Goal: Information Seeking & Learning: Learn about a topic

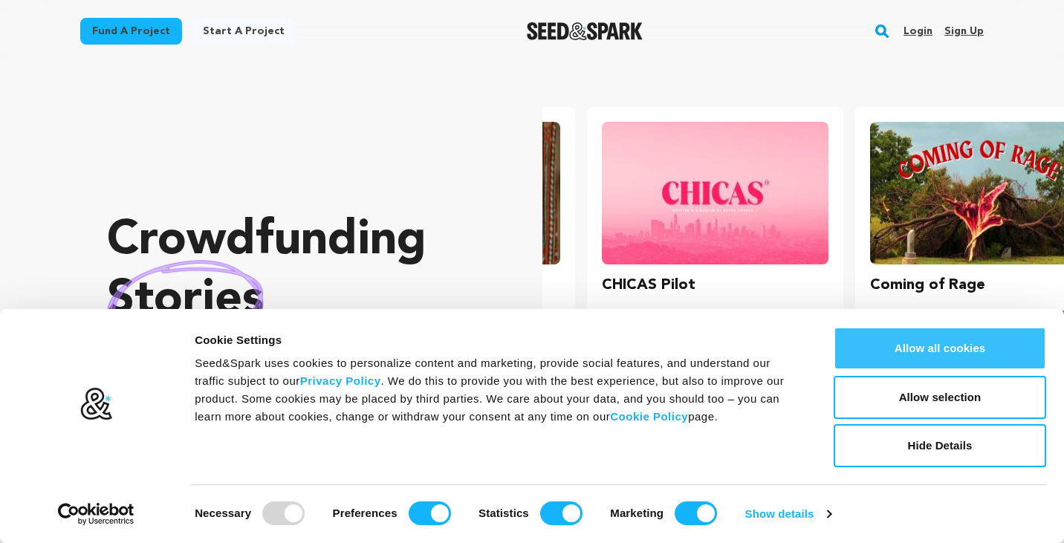
scroll to position [0, 280]
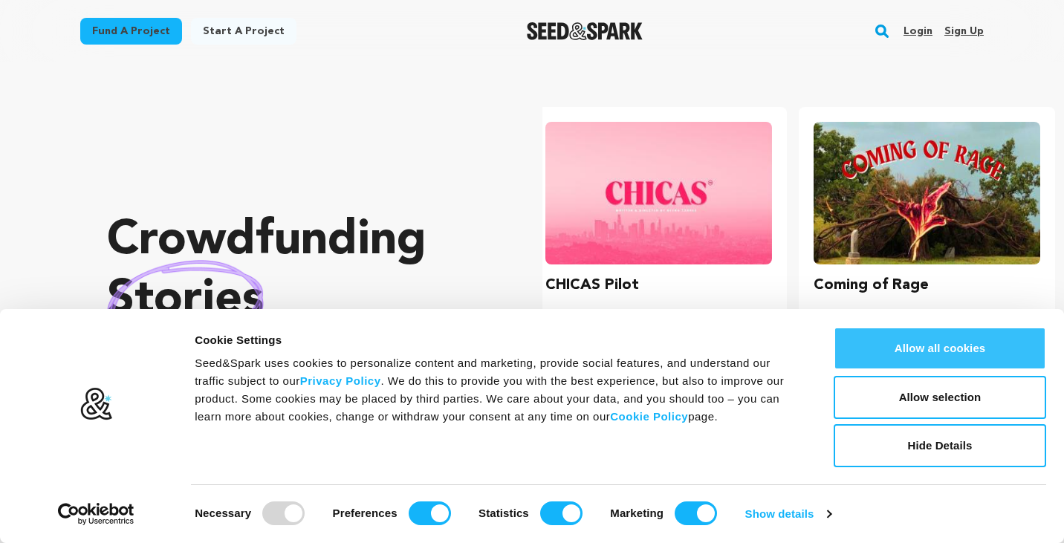
click at [941, 352] on button "Allow all cookies" at bounding box center [940, 348] width 213 height 43
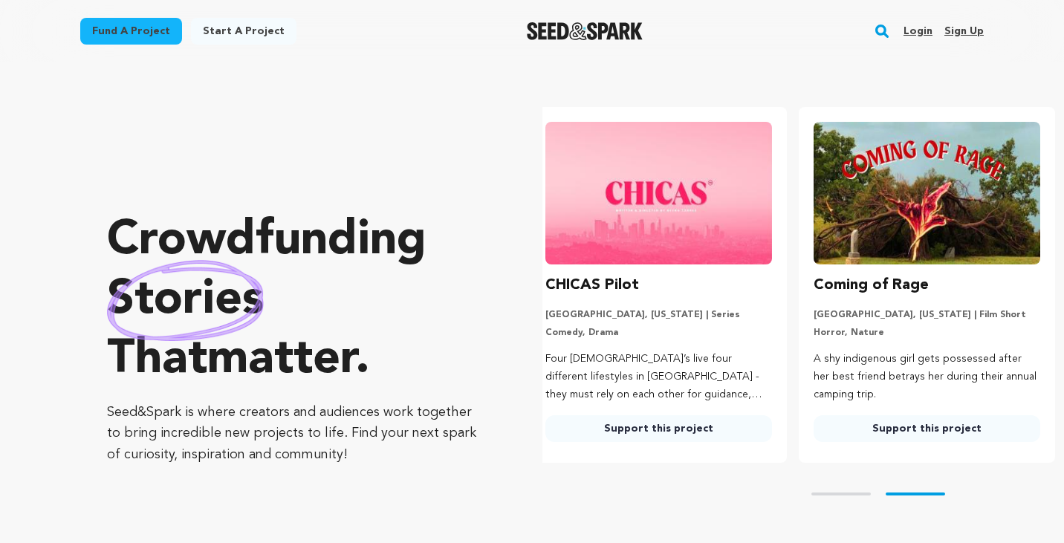
click at [151, 29] on link "Fund a project" at bounding box center [131, 31] width 102 height 27
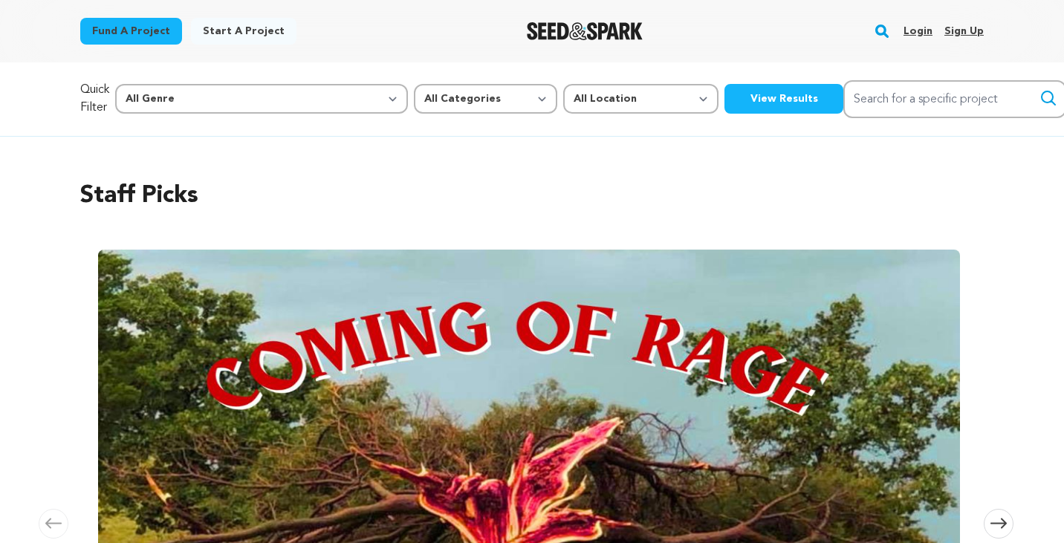
click at [248, 29] on link "Start a project" at bounding box center [244, 31] width 106 height 27
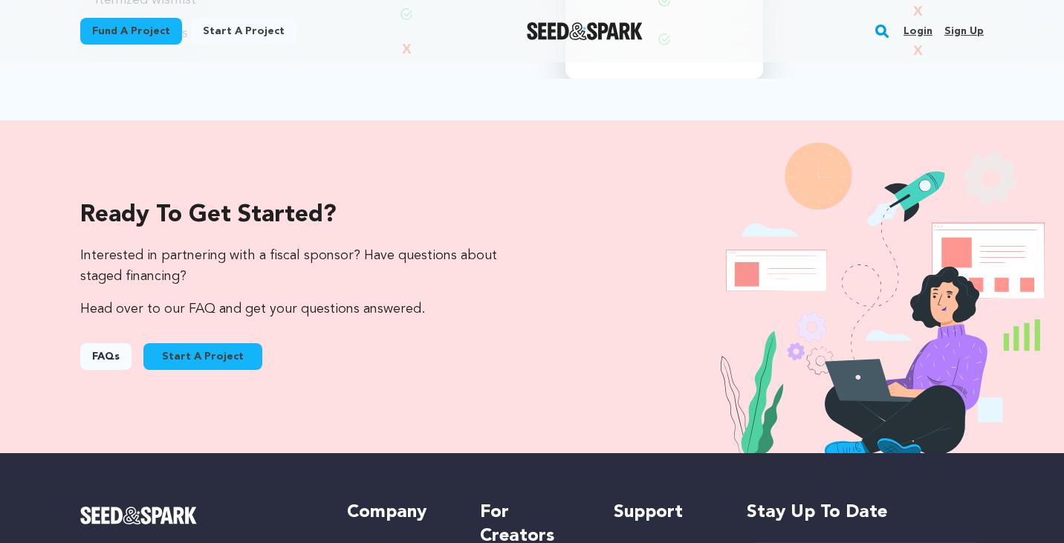
scroll to position [1426, 0]
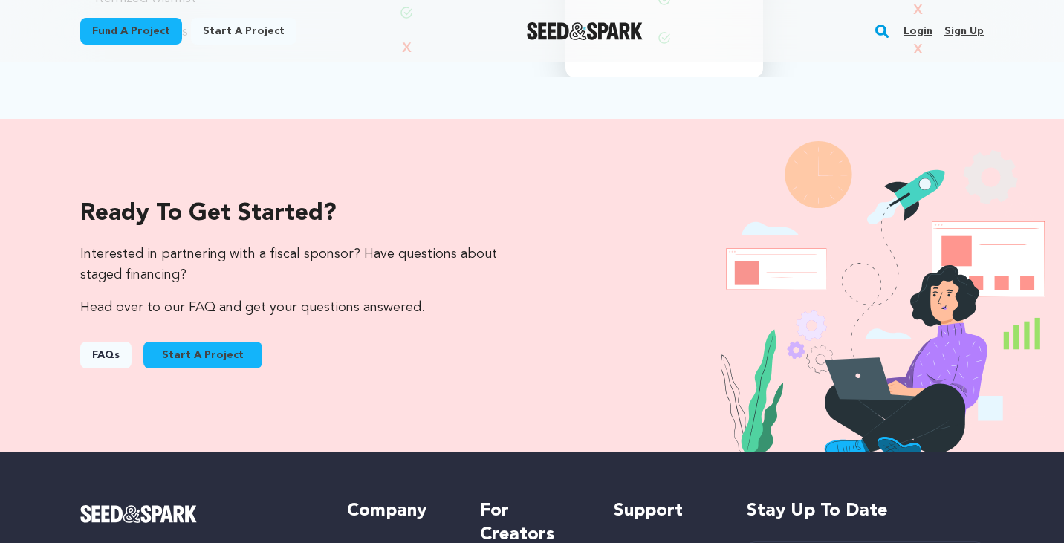
click at [205, 352] on link "Start A Project" at bounding box center [202, 355] width 119 height 27
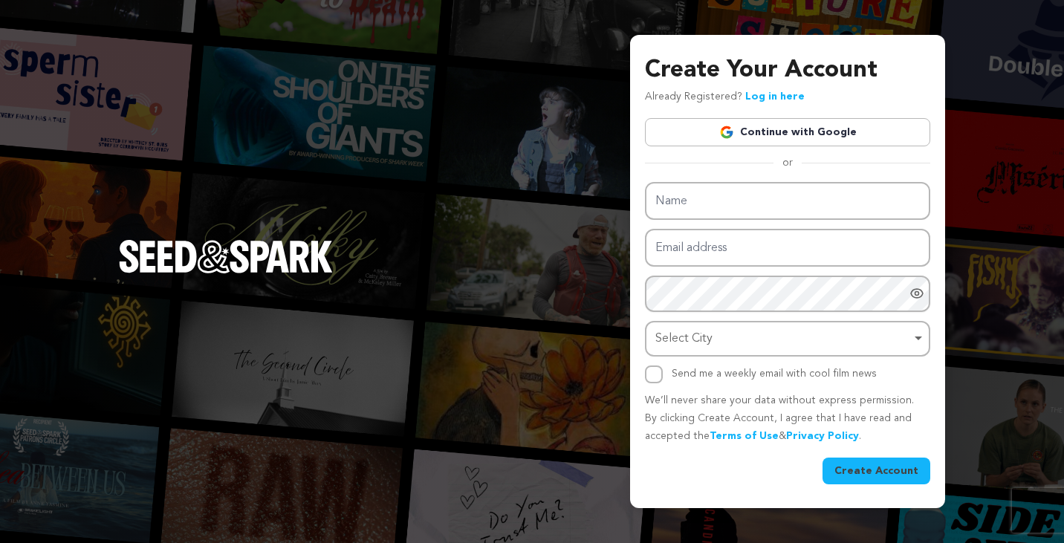
click at [292, 257] on img "Seed&Spark Homepage" at bounding box center [226, 256] width 214 height 33
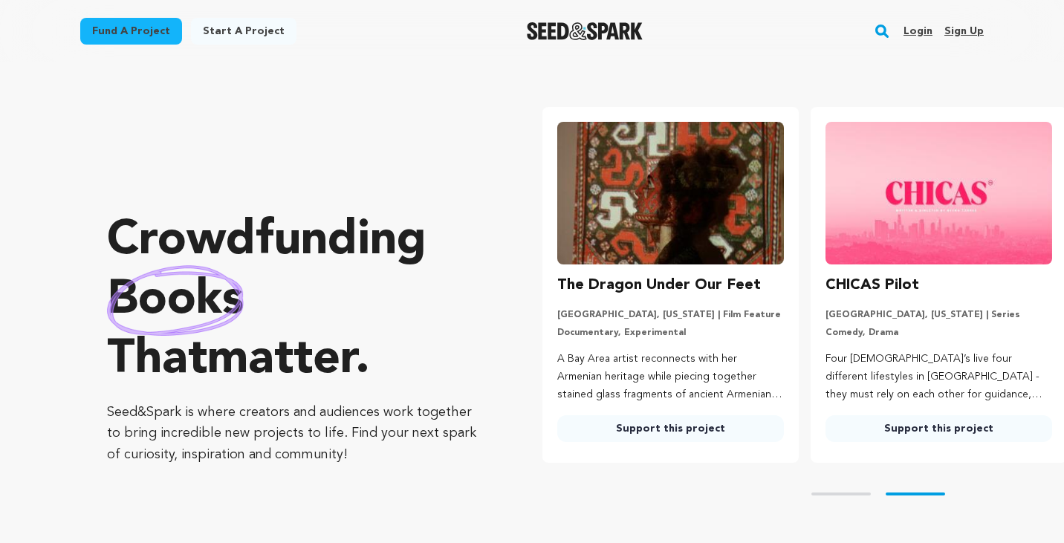
scroll to position [0, 280]
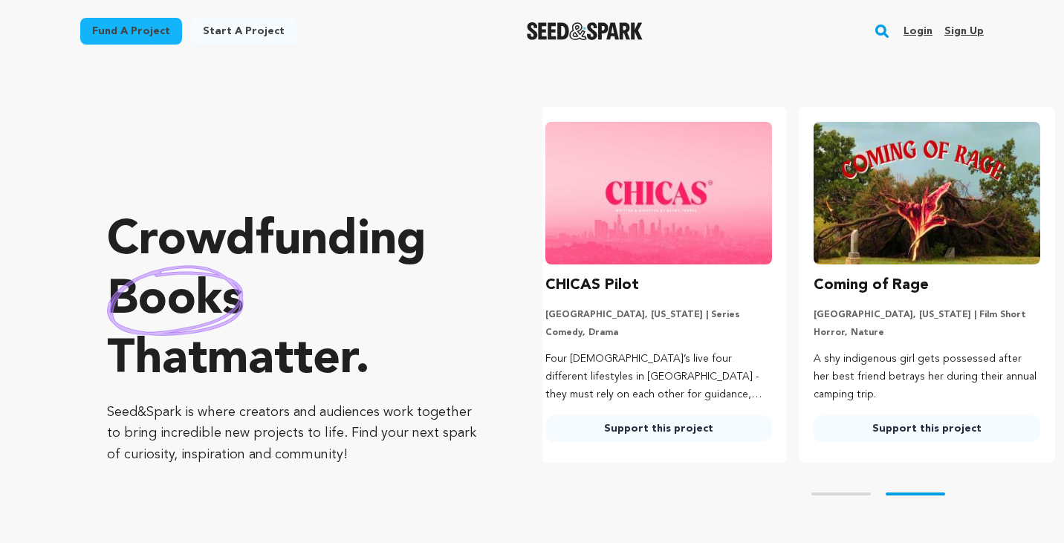
click at [928, 432] on link "Support this project" at bounding box center [927, 428] width 227 height 27
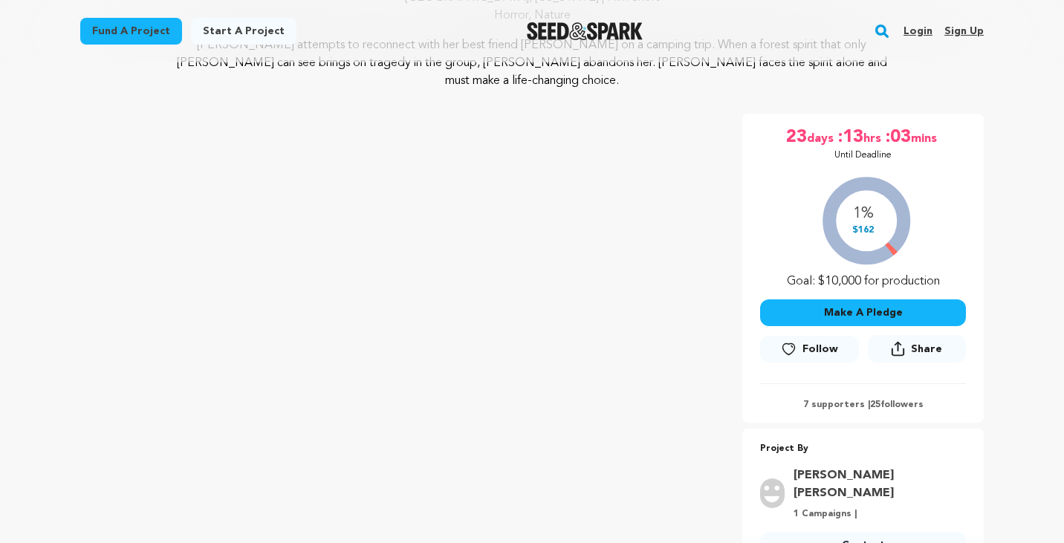
scroll to position [187, 0]
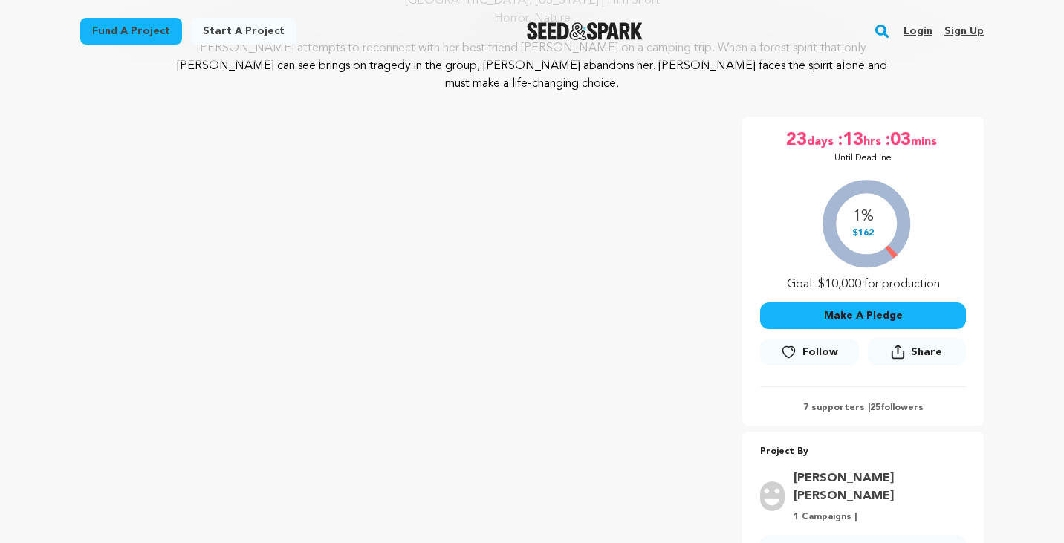
click at [544, 33] on img "Seed&Spark Homepage" at bounding box center [585, 31] width 117 height 18
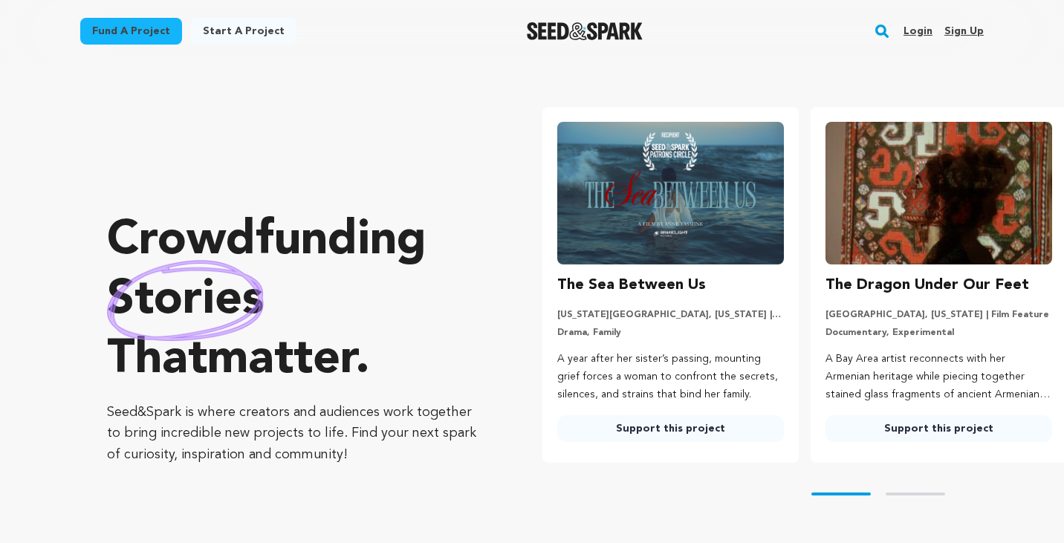
click at [657, 168] on img at bounding box center [670, 193] width 227 height 143
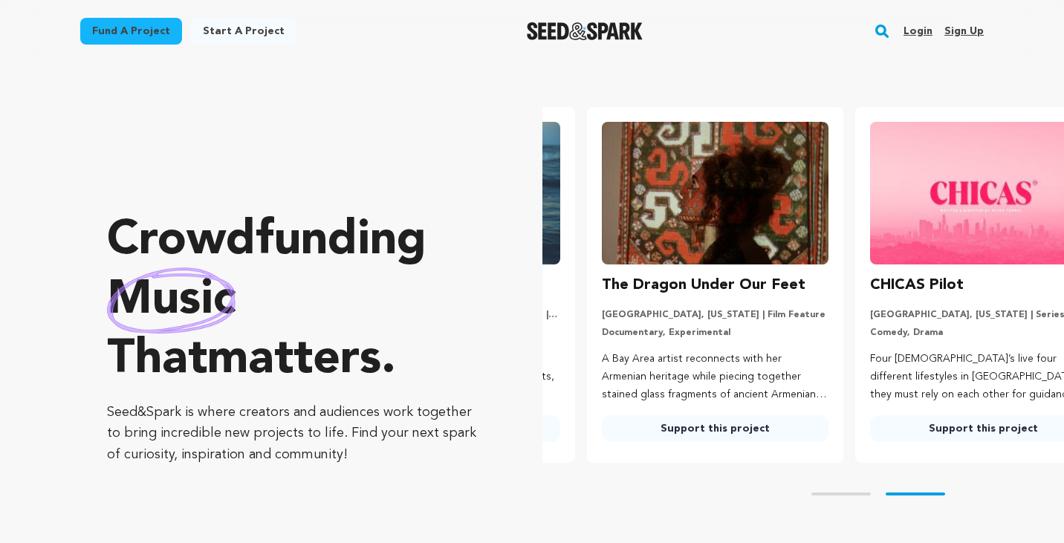
scroll to position [0, 280]
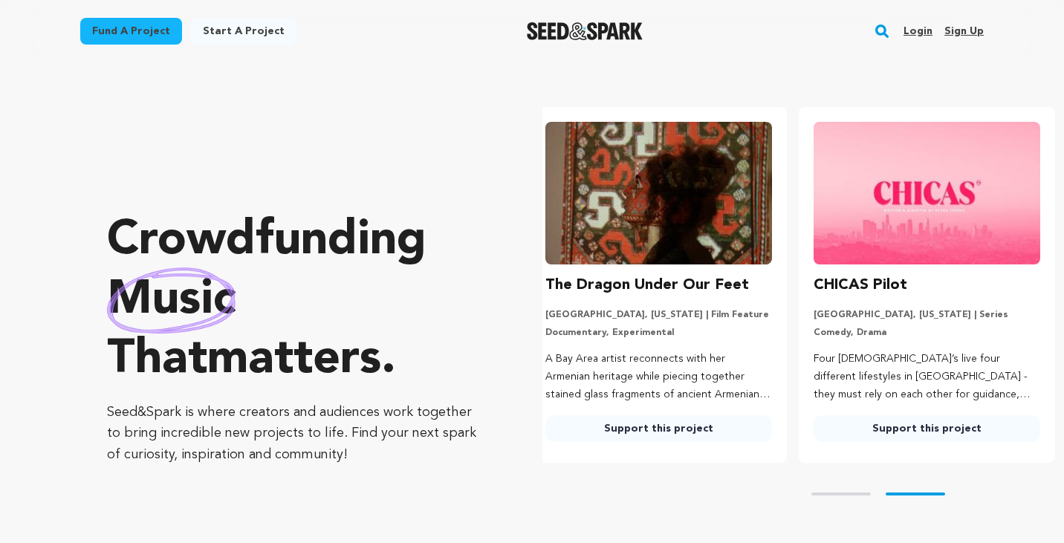
click at [645, 431] on ul "The Sea Between Us New York City, New York | Film Short Drama, Family A year af…" at bounding box center [804, 285] width 522 height 356
click at [641, 426] on link "Support this project" at bounding box center [659, 428] width 227 height 27
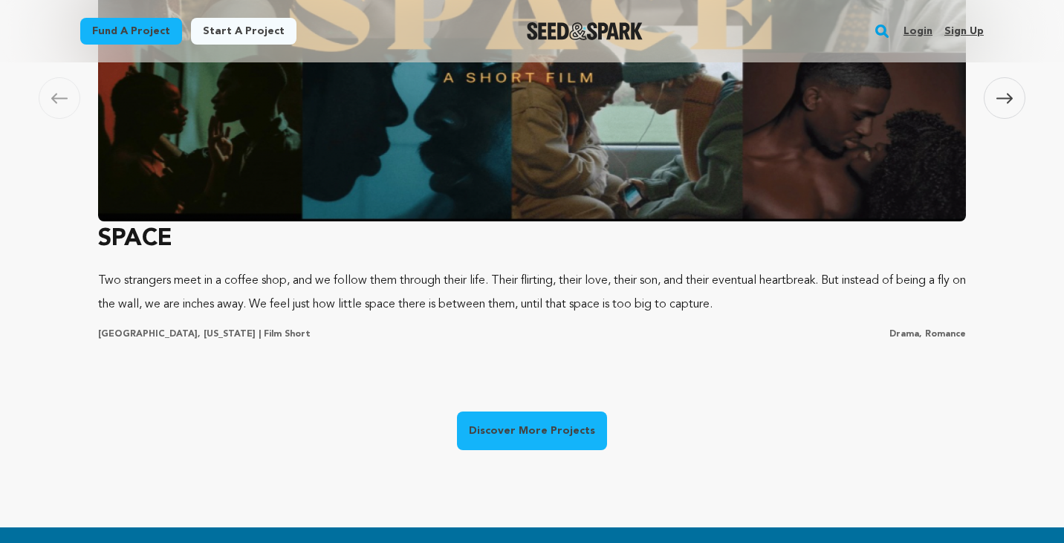
scroll to position [1315, 0]
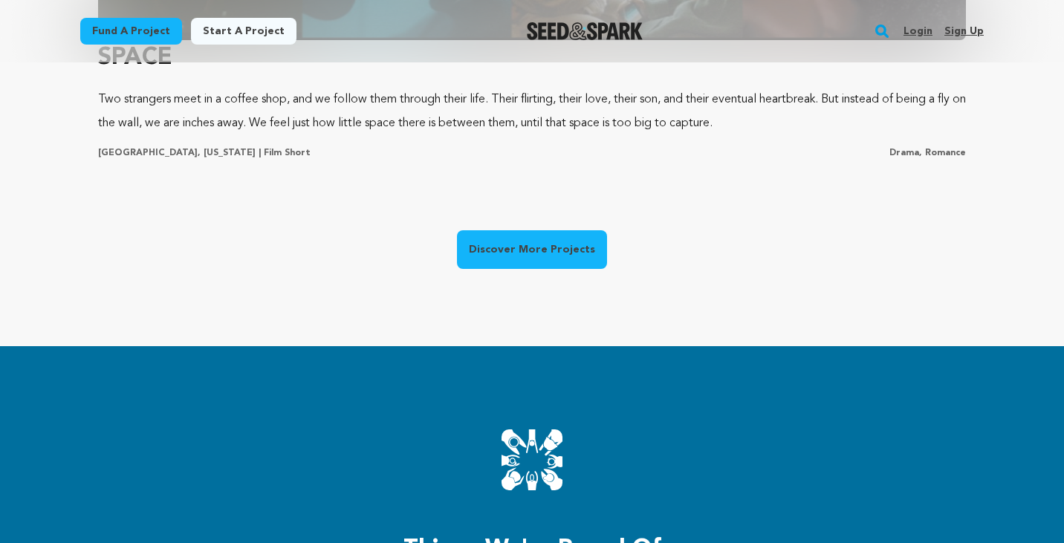
click at [506, 248] on link "Discover More Projects" at bounding box center [532, 249] width 150 height 39
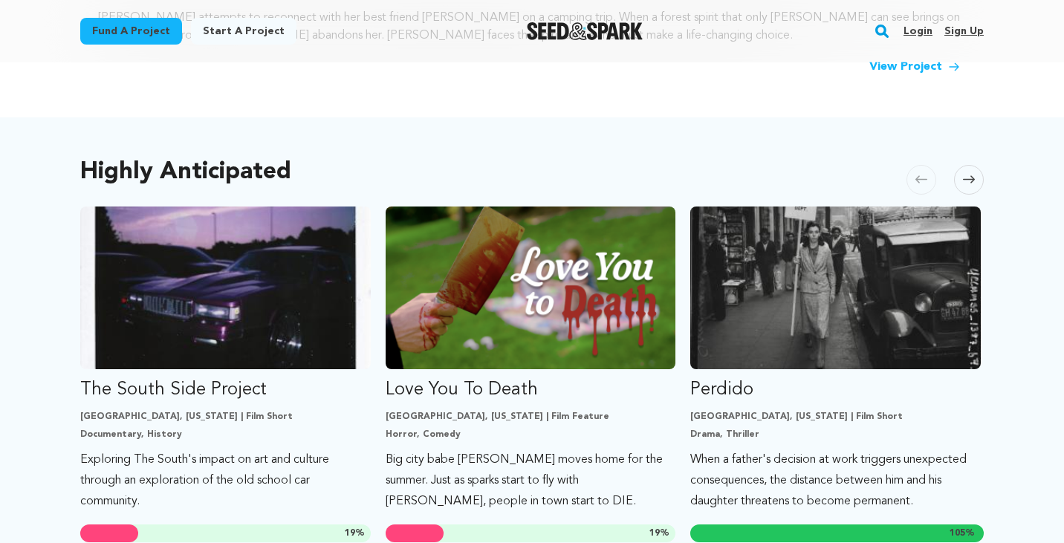
scroll to position [790, 0]
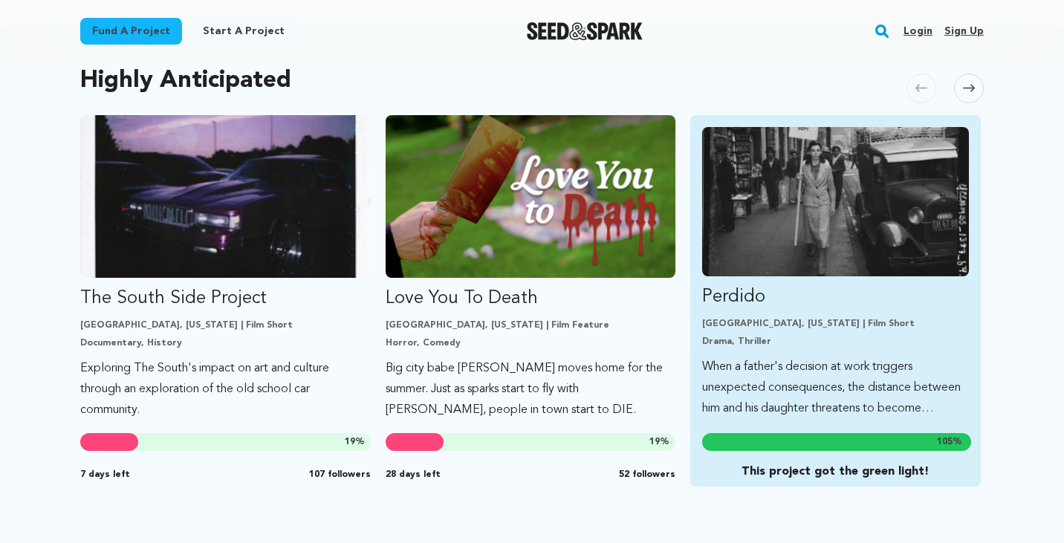
click at [864, 205] on img "Fund Perdido" at bounding box center [835, 201] width 267 height 149
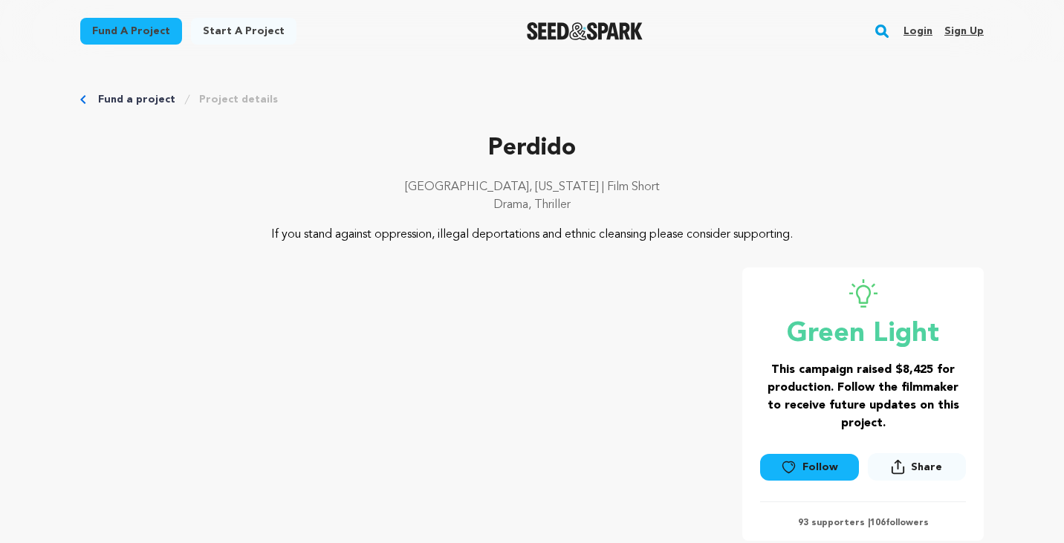
click at [115, 100] on link "Fund a project" at bounding box center [136, 99] width 77 height 15
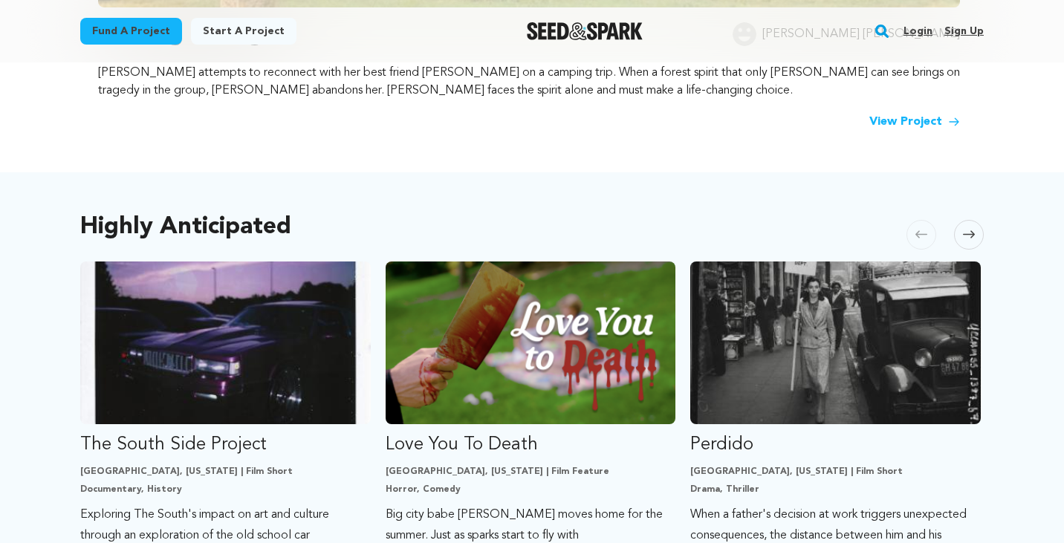
scroll to position [792, 0]
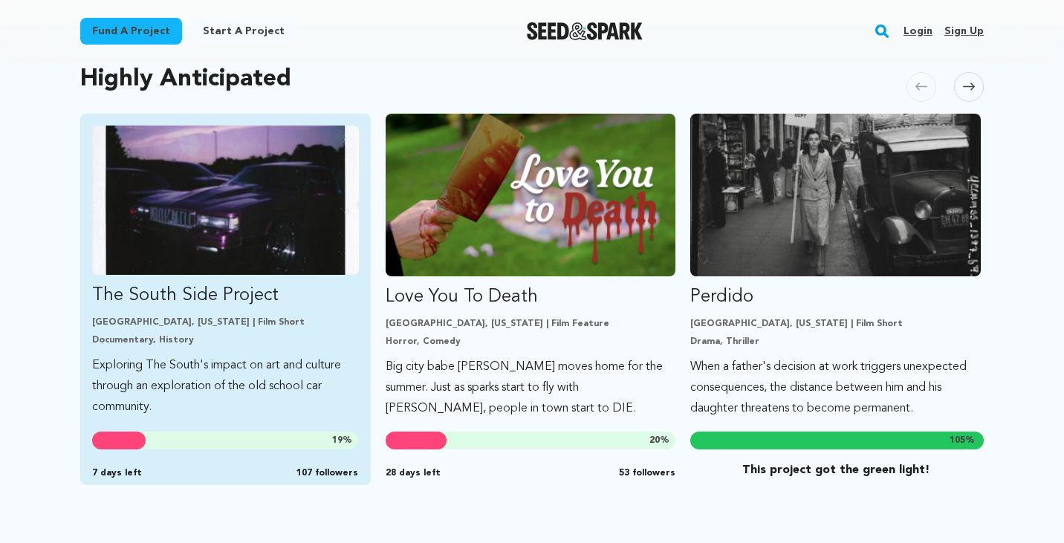
click at [265, 162] on img "Fund The South Side Project" at bounding box center [225, 200] width 267 height 149
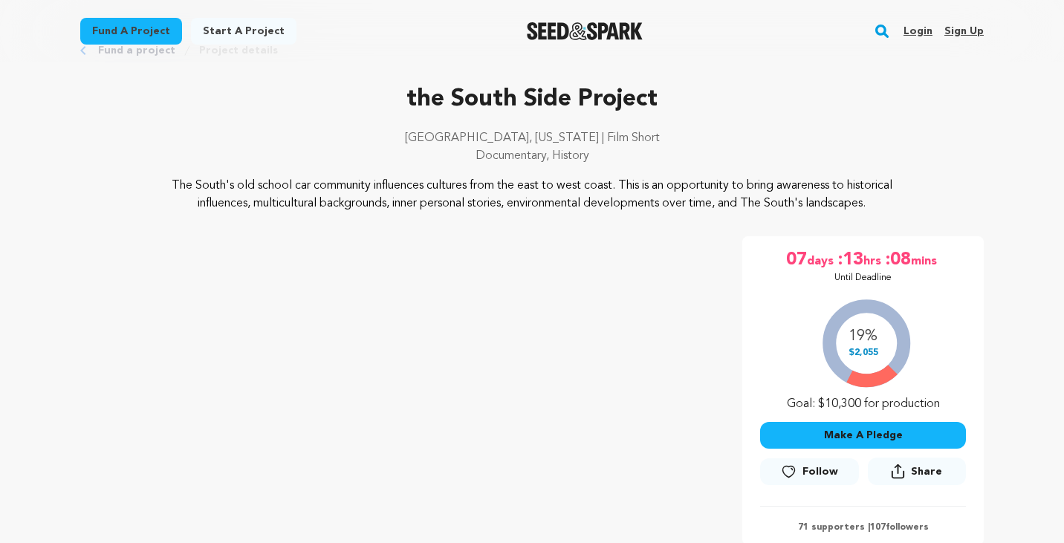
scroll to position [49, 0]
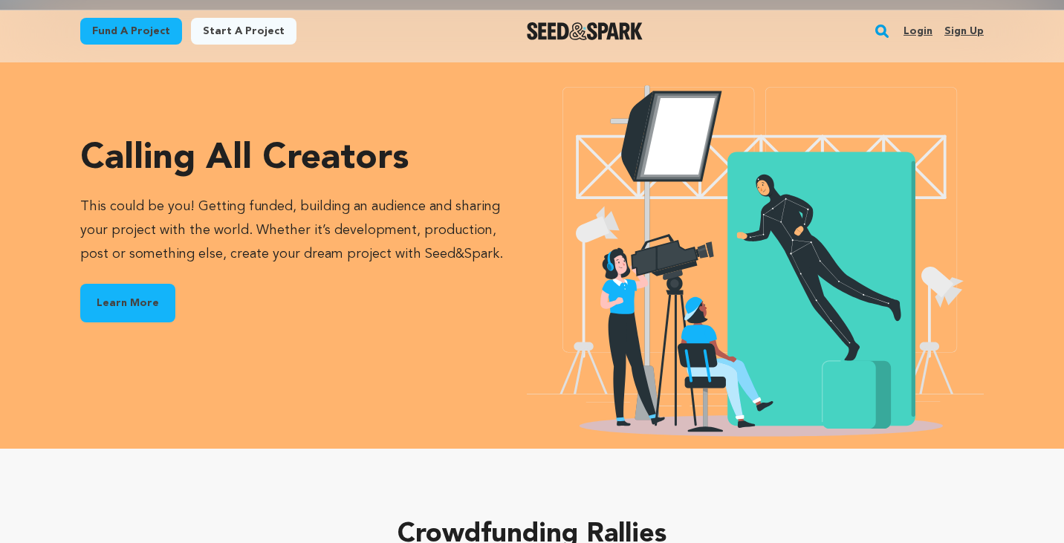
click at [123, 303] on link "Learn More" at bounding box center [127, 303] width 95 height 39
